Goal: Go to known website: Access a specific website the user already knows

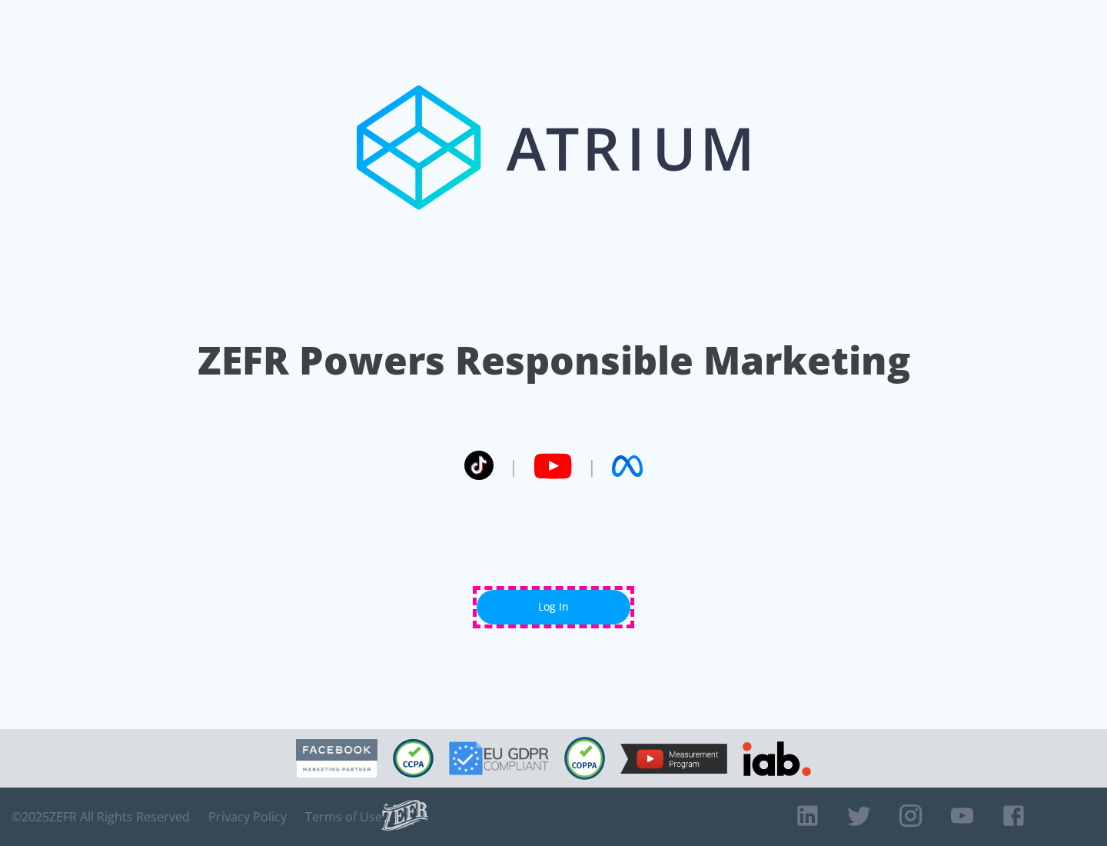
click at [554, 607] on link "Log In" at bounding box center [554, 607] width 154 height 35
